Goal: Connect with others: Establish contact or relationships with other users

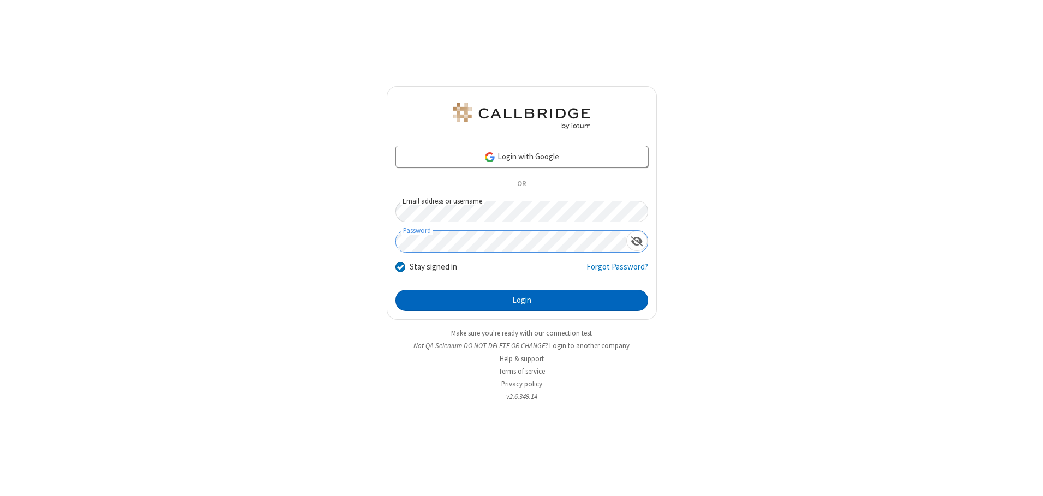
click at [522, 300] on button "Login" at bounding box center [522, 301] width 253 height 22
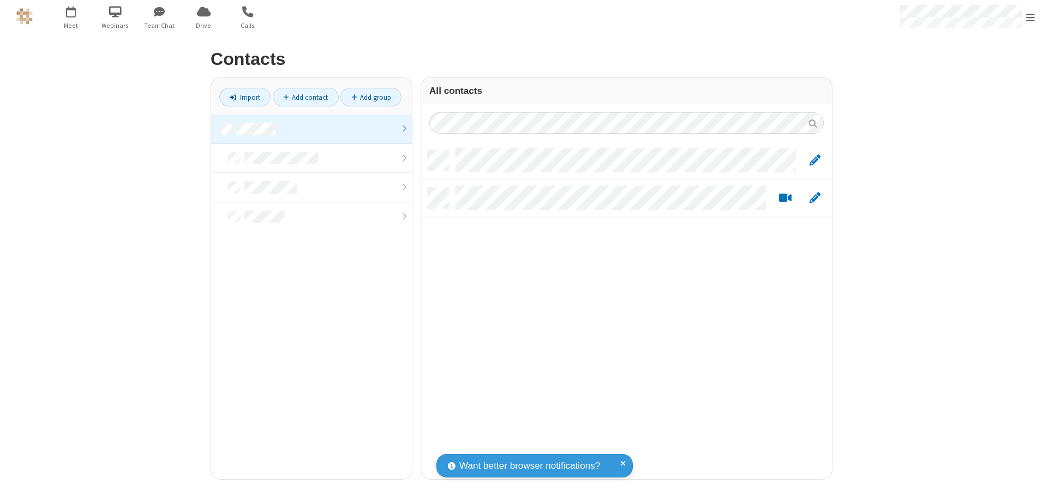
scroll to position [329, 403]
click at [312, 129] on link at bounding box center [311, 129] width 201 height 29
click at [306, 97] on link "Add contact" at bounding box center [306, 97] width 66 height 19
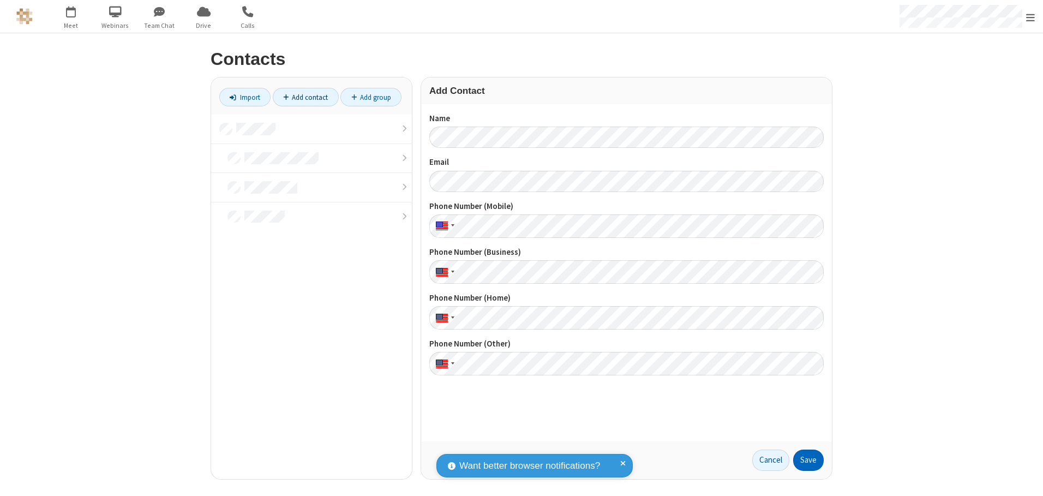
click at [809, 460] on button "Save" at bounding box center [808, 461] width 31 height 22
